Goal: Transaction & Acquisition: Purchase product/service

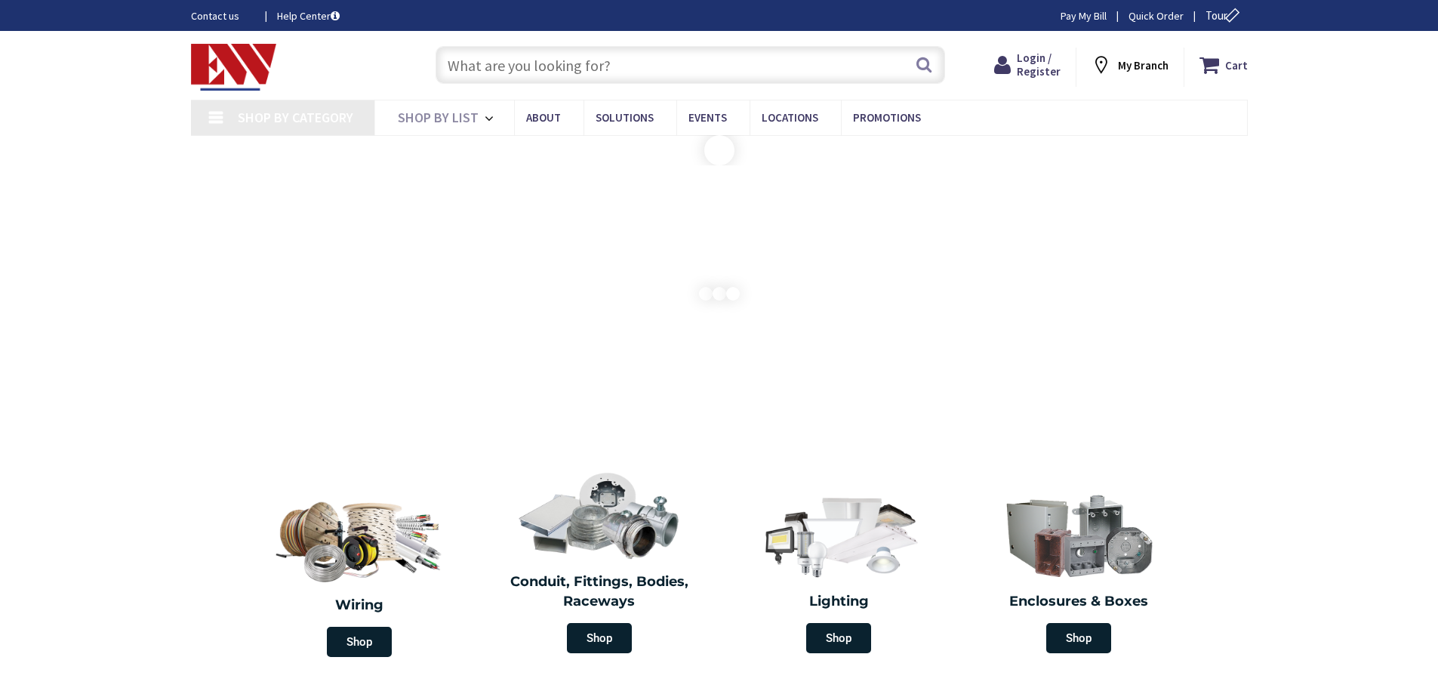
type input "[GEOGRAPHIC_DATA], [GEOGRAPHIC_DATA]"
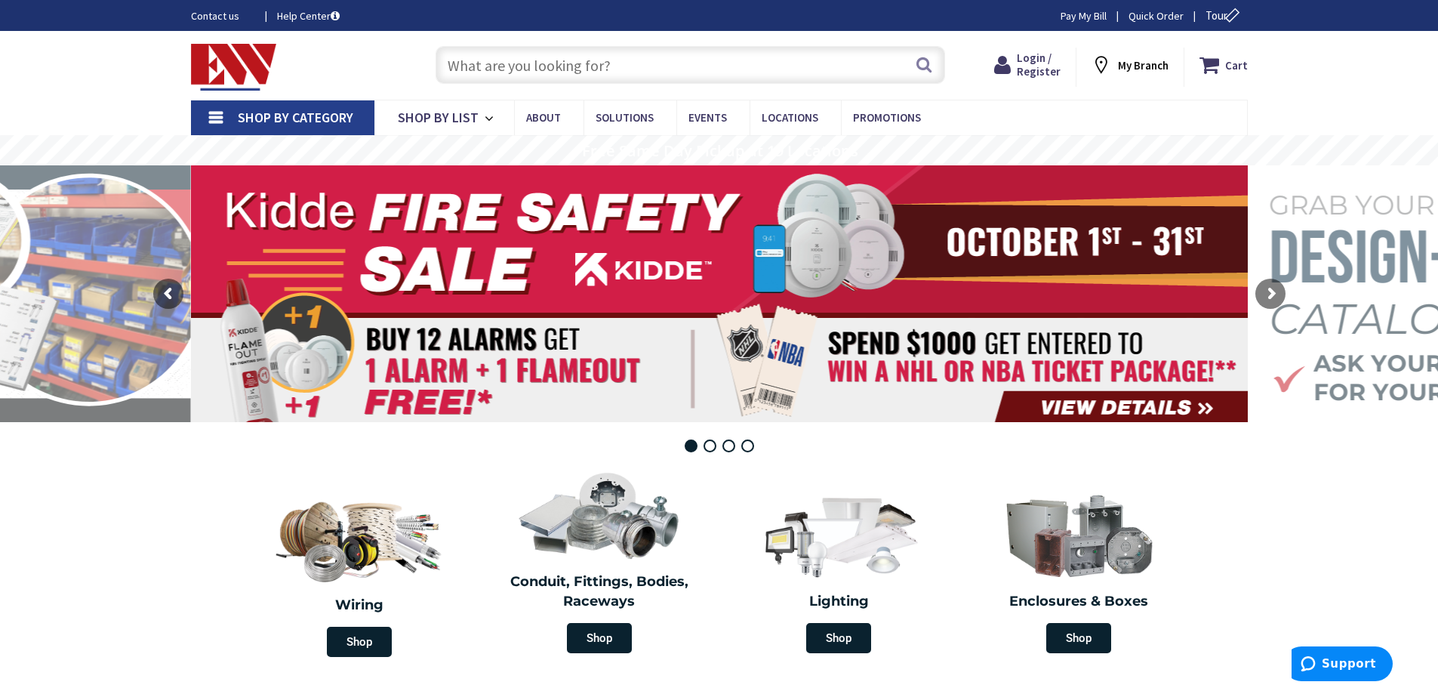
click at [460, 60] on input "text" at bounding box center [691, 65] width 510 height 38
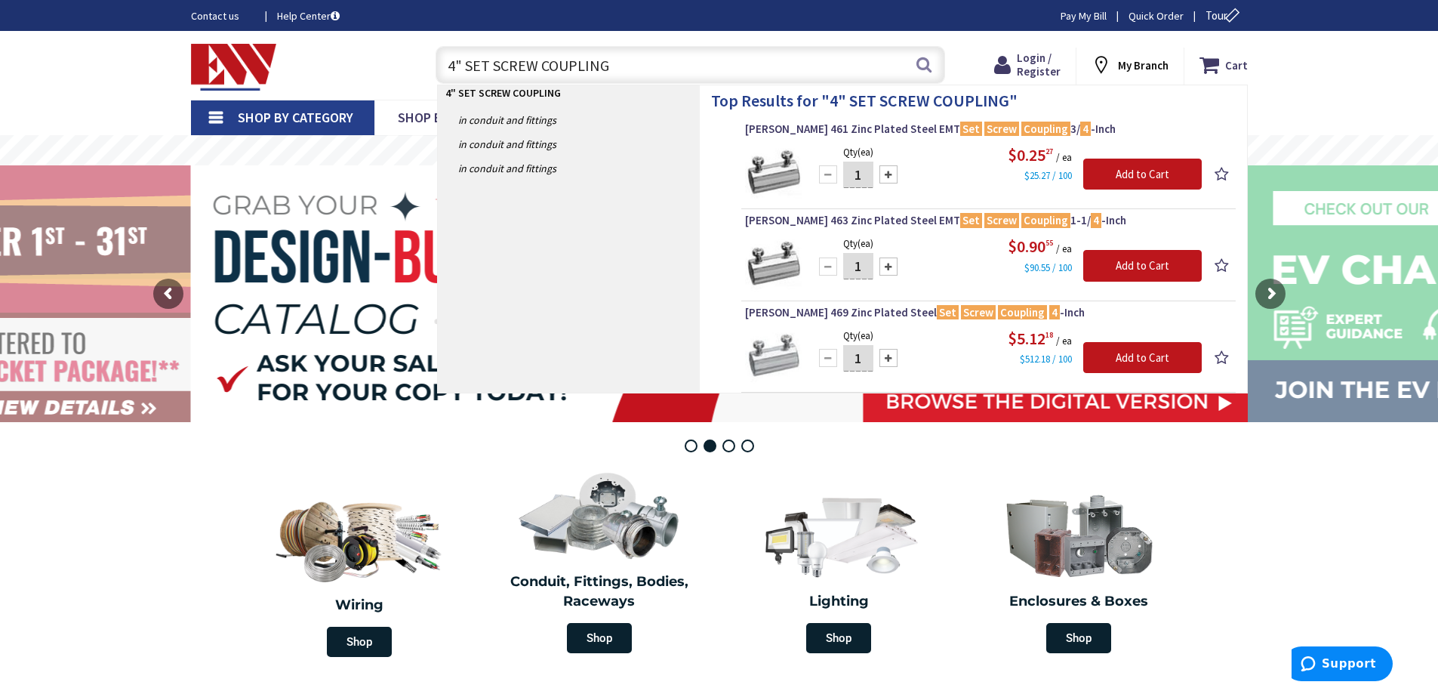
click at [455, 69] on input "4" SET SCREW COUPLING" at bounding box center [691, 65] width 510 height 38
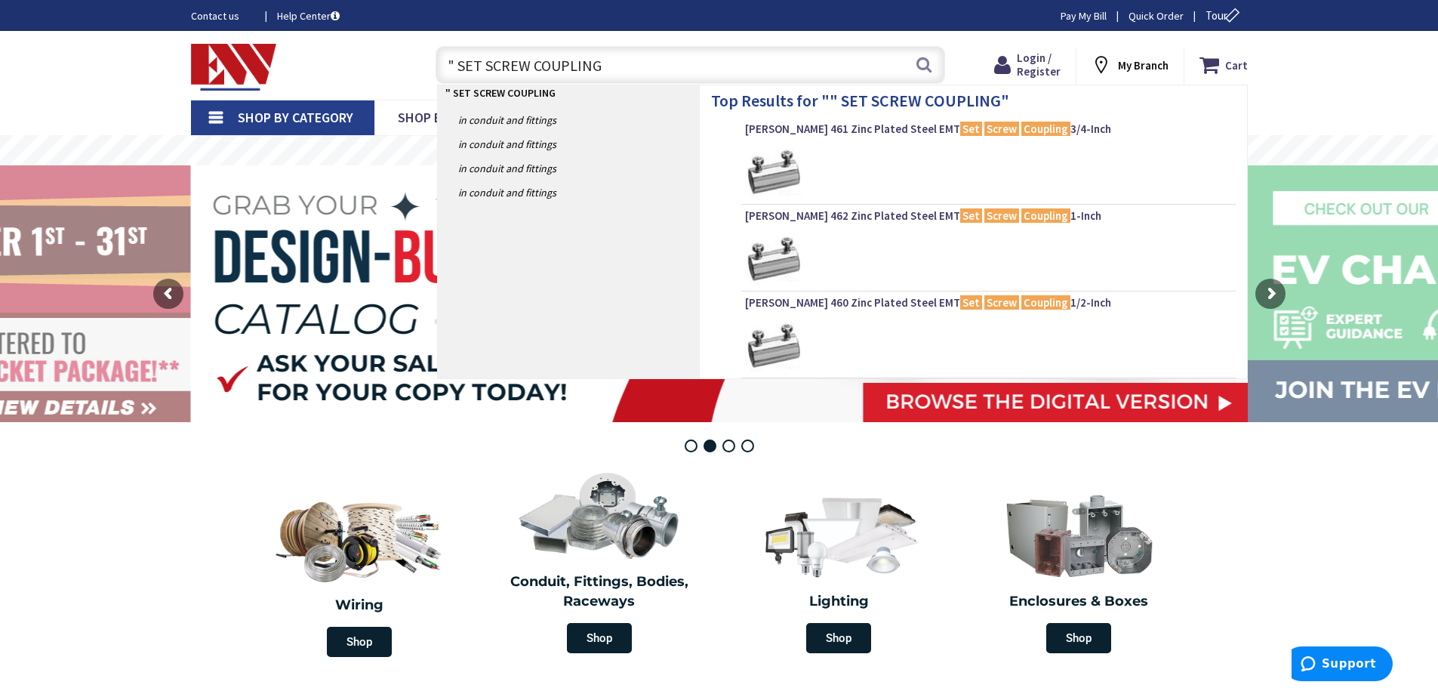
type input "3" SET SCREW COUPLING"
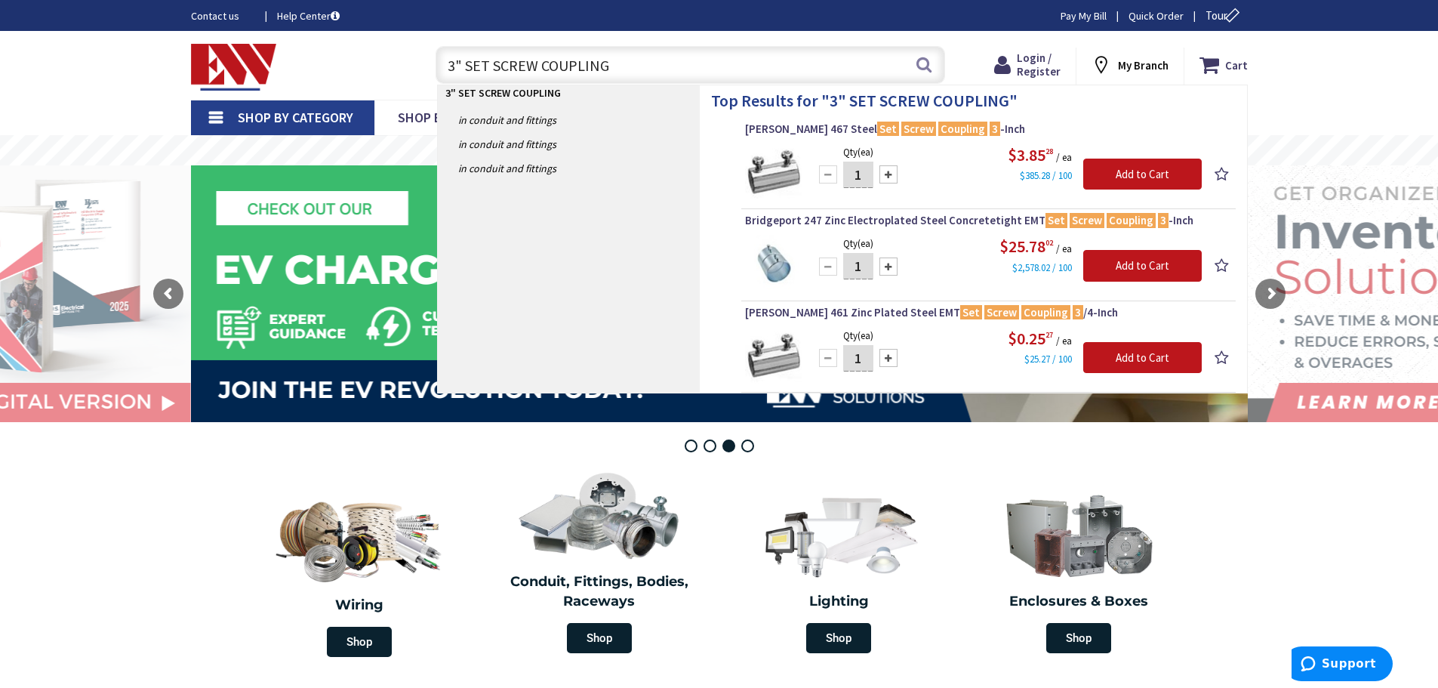
type input "3" SET SCREW COUPLING"
